Goal: Find contact information: Find contact information

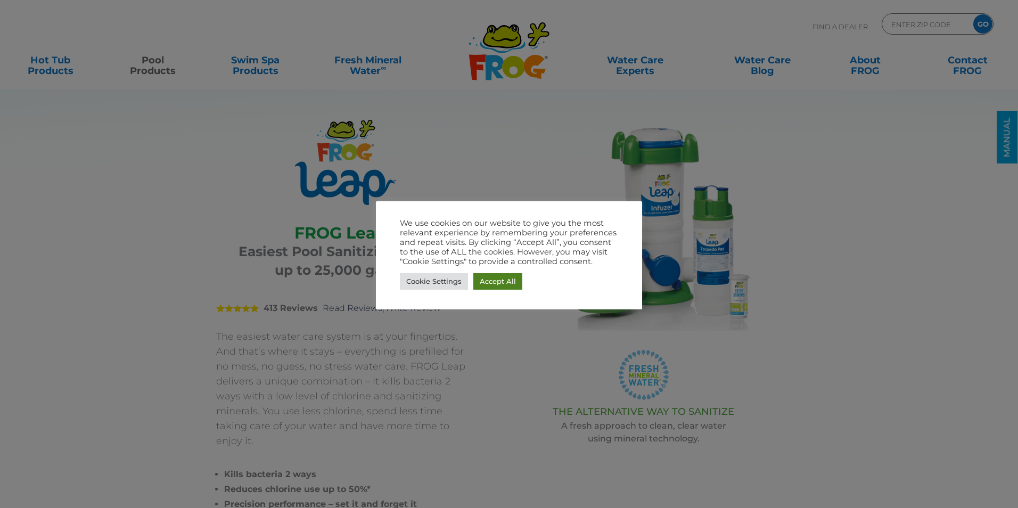
click at [486, 279] on link "Accept All" at bounding box center [498, 281] width 49 height 17
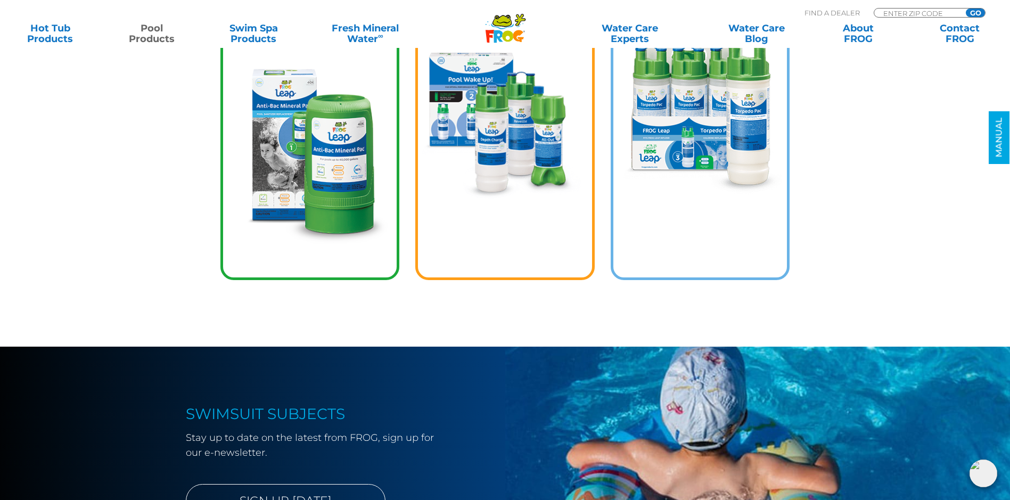
scroll to position [1704, 0]
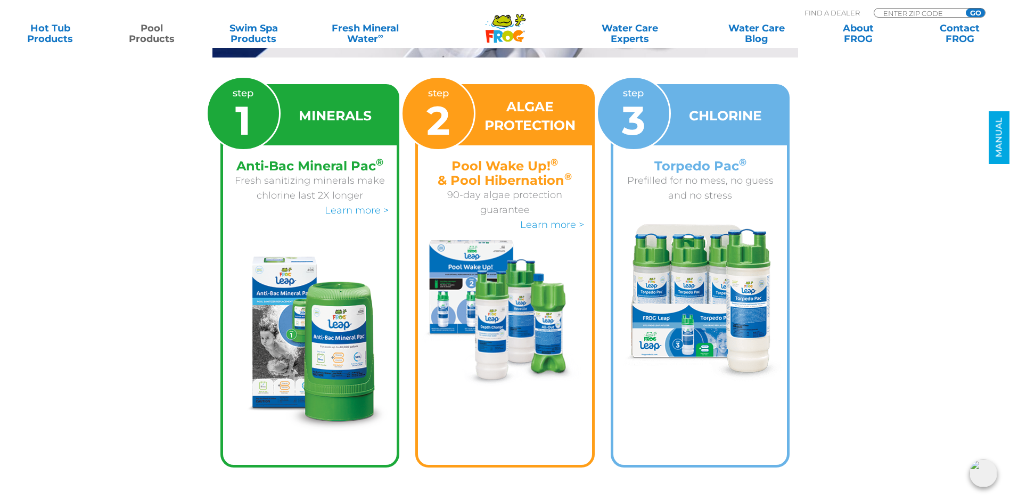
click at [705, 211] on div at bounding box center [701, 296] width 174 height 171
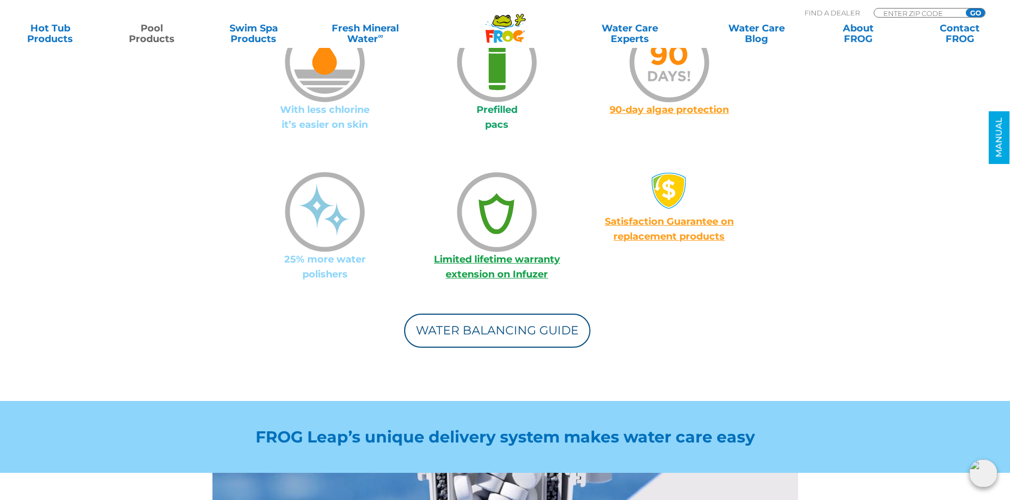
scroll to position [959, 0]
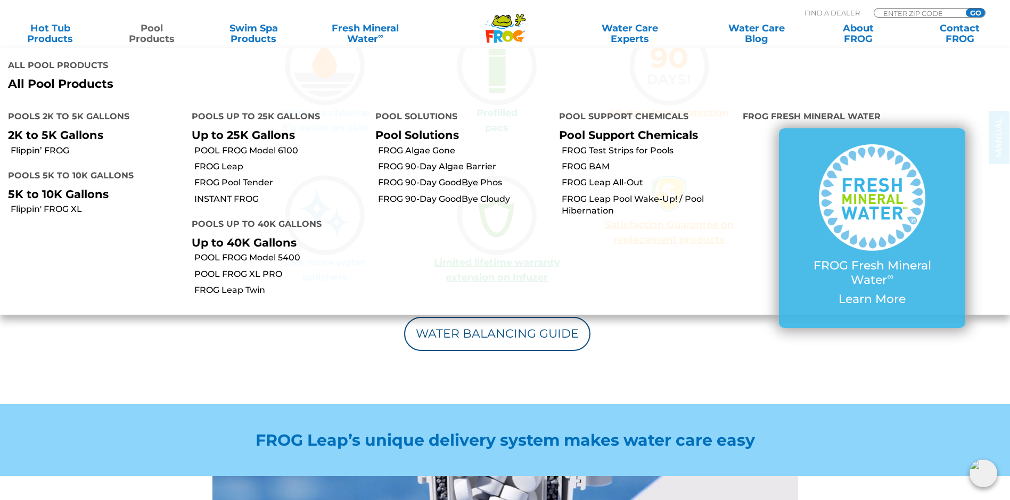
click at [150, 32] on link "Pool Products" at bounding box center [151, 33] width 79 height 21
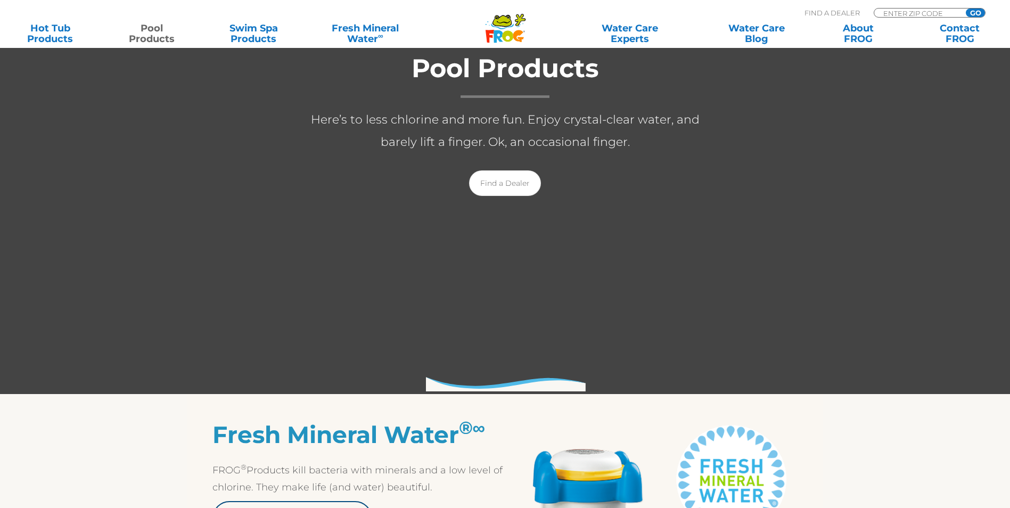
scroll to position [61, 0]
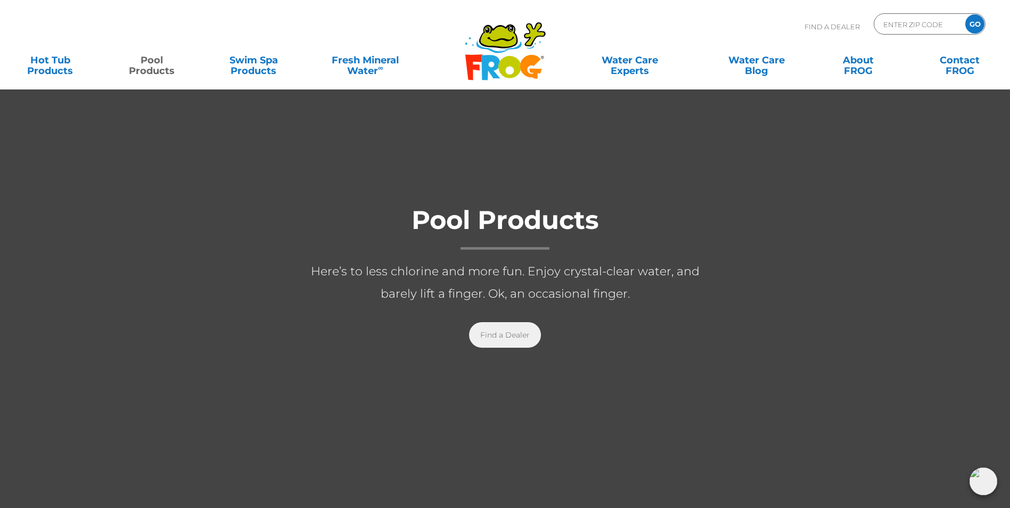
click at [507, 332] on link "Find a Dealer" at bounding box center [505, 335] width 72 height 26
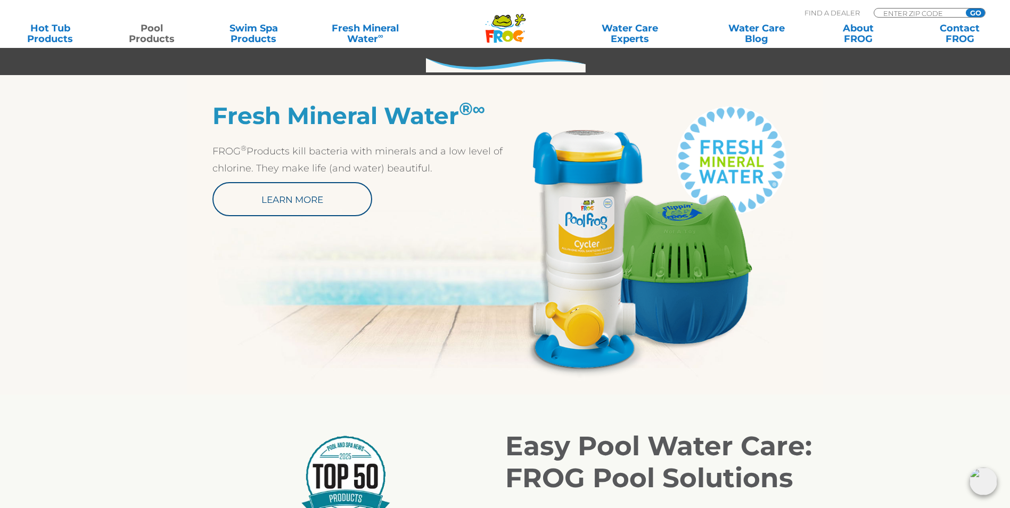
scroll to position [328, 0]
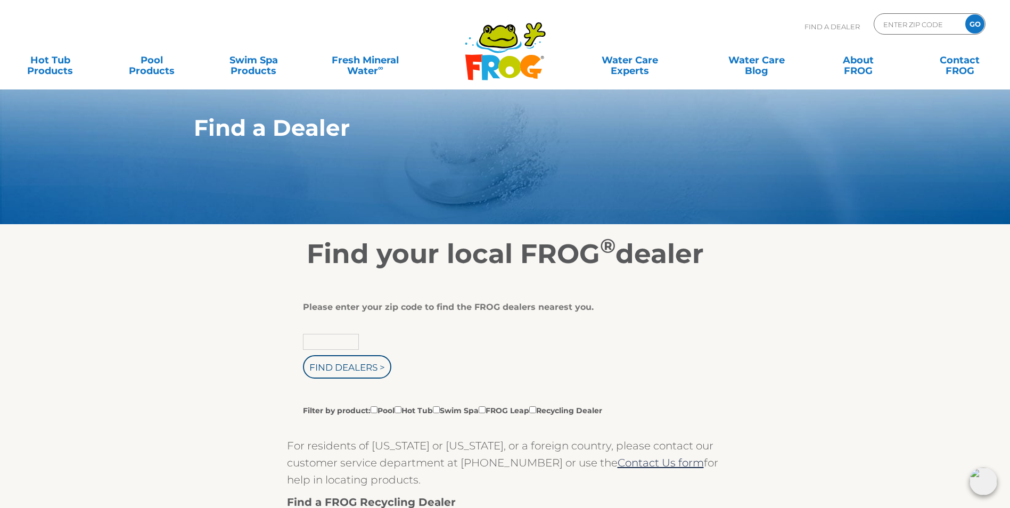
click at [344, 345] on input "text" at bounding box center [331, 342] width 56 height 16
type input "48111"
click at [335, 374] on input "Find Dealers >" at bounding box center [347, 366] width 88 height 23
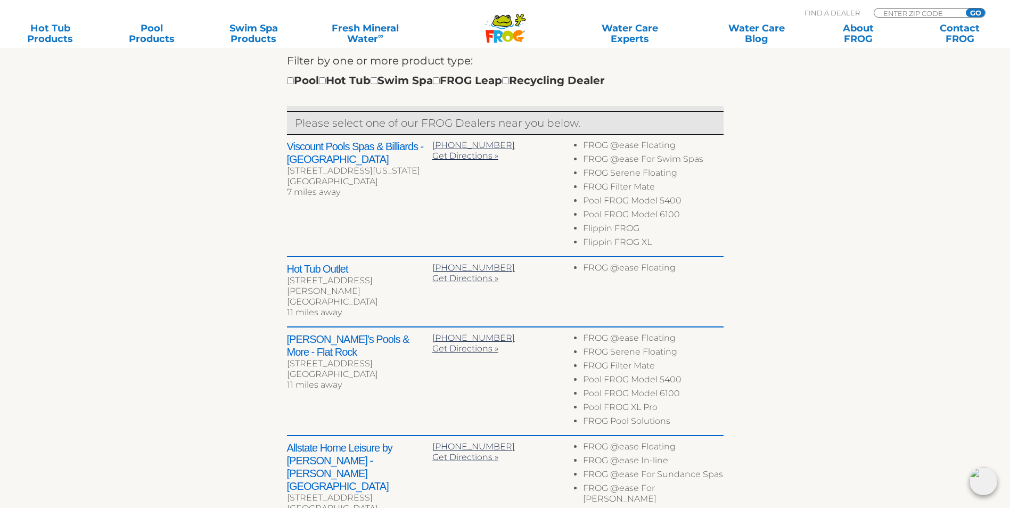
scroll to position [373, 0]
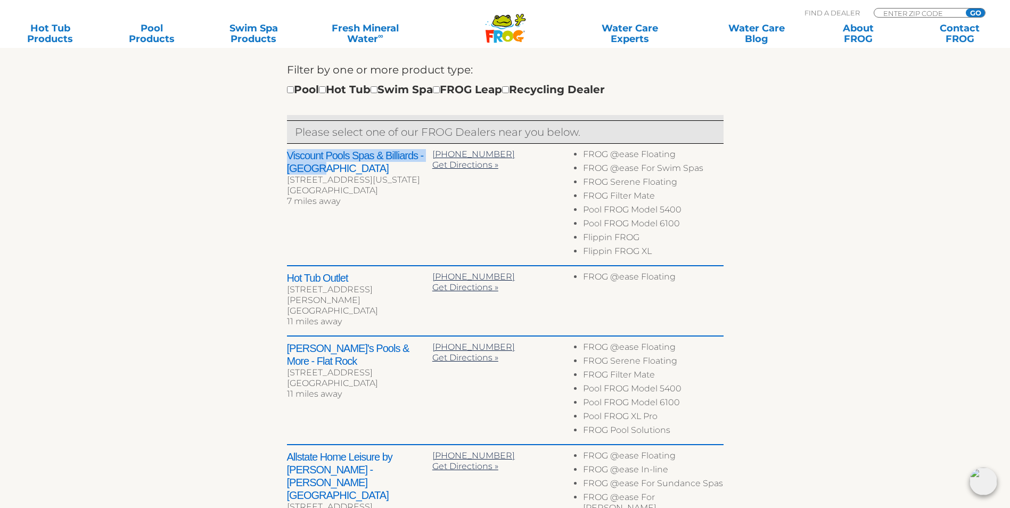
drag, startPoint x: 288, startPoint y: 159, endPoint x: 382, endPoint y: 174, distance: 96.0
click at [382, 174] on h2 "Viscount Pools Spas & Billiards - Canton" at bounding box center [359, 162] width 145 height 26
copy h2 "Viscount Pools Spas & Billiards - Canton"
